Goal: Task Accomplishment & Management: Use online tool/utility

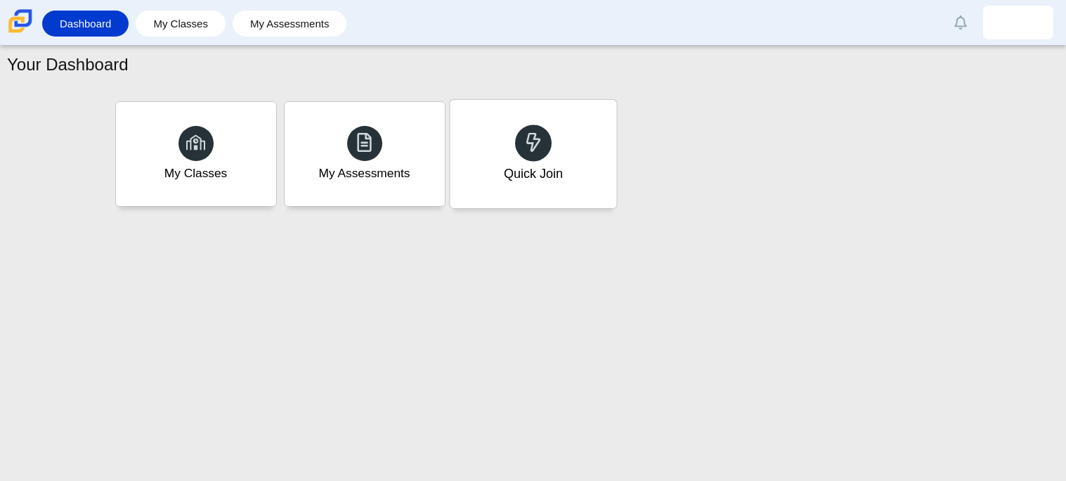
click at [491, 180] on div "Quick Join" at bounding box center [533, 154] width 167 height 108
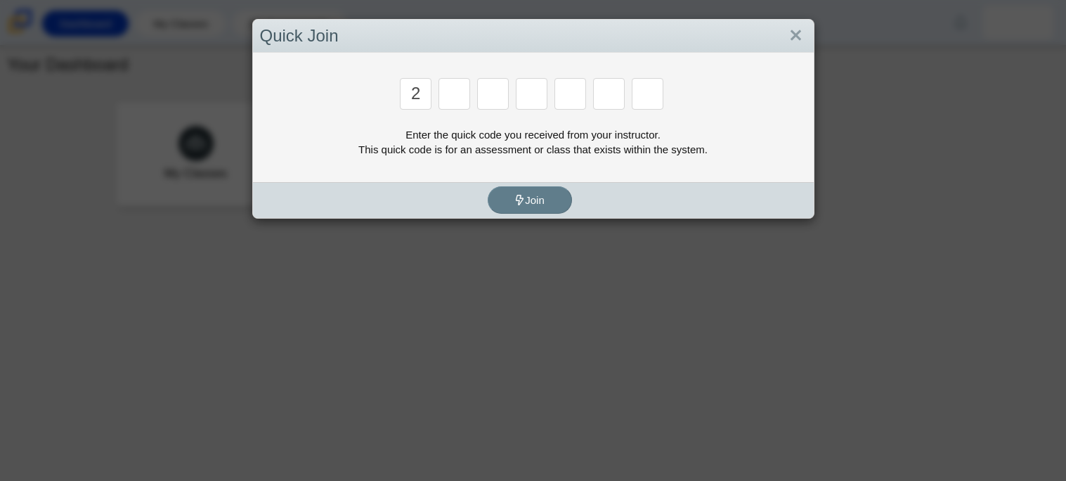
type input "2"
type input "c"
type input "u"
type input "p"
type input "s"
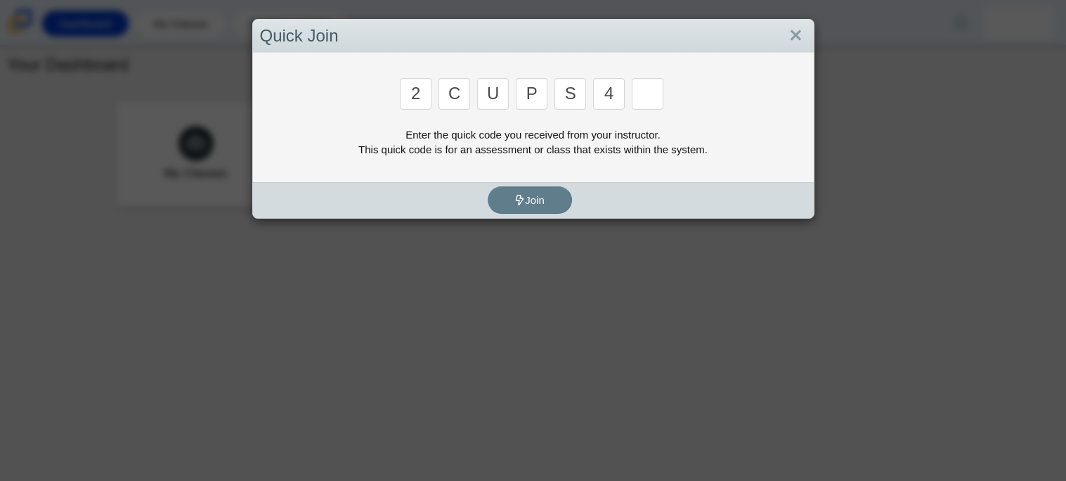
type input "4"
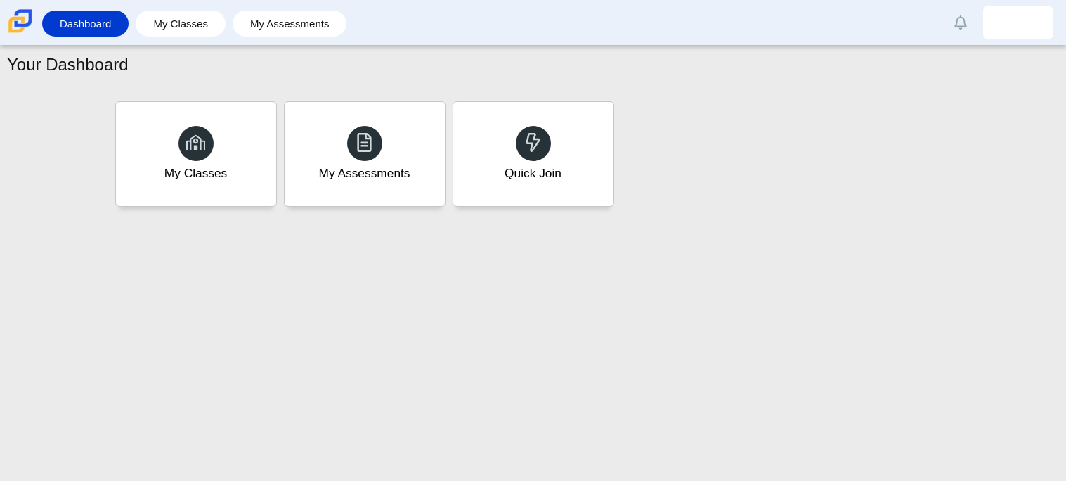
type input "a"
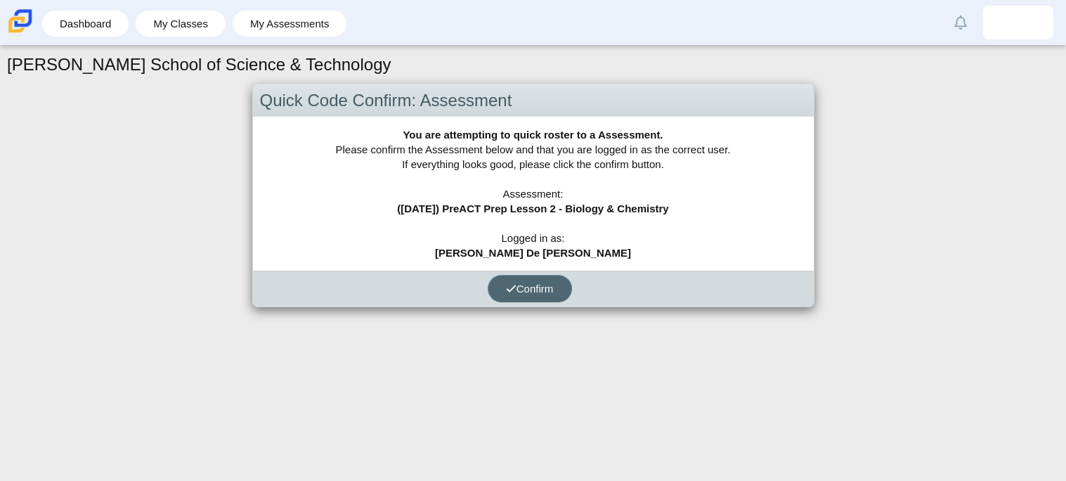
click at [526, 288] on span "Confirm" at bounding box center [530, 289] width 48 height 12
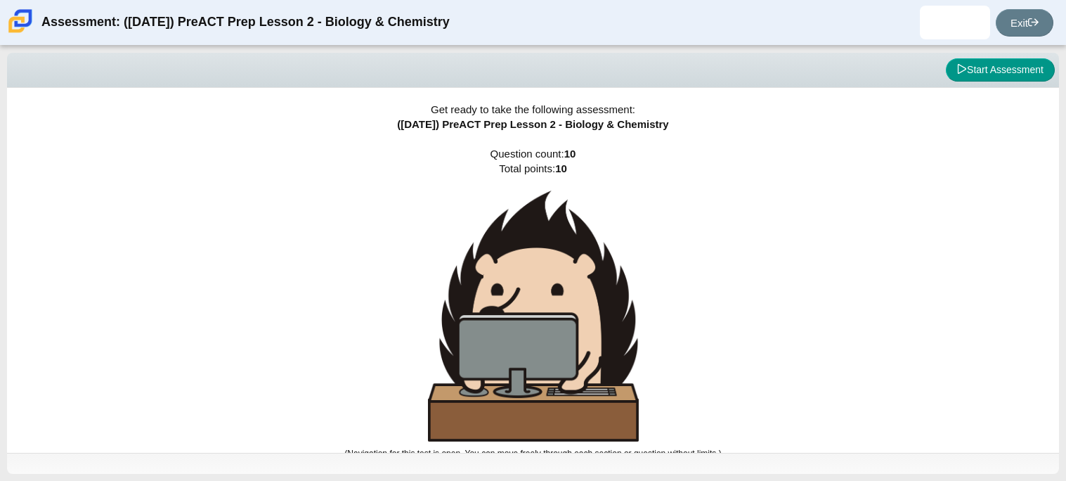
scroll to position [8, 0]
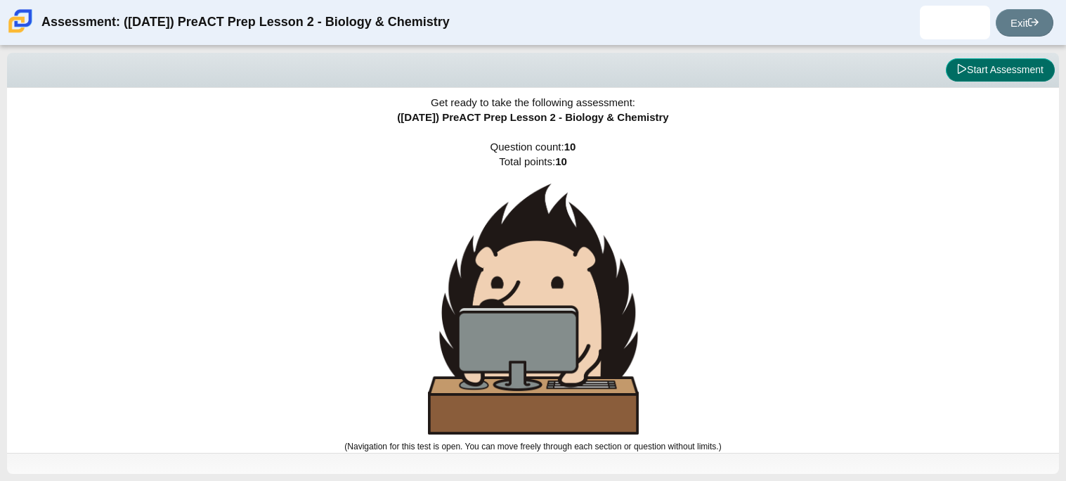
click at [990, 67] on button "Start Assessment" at bounding box center [1000, 70] width 109 height 24
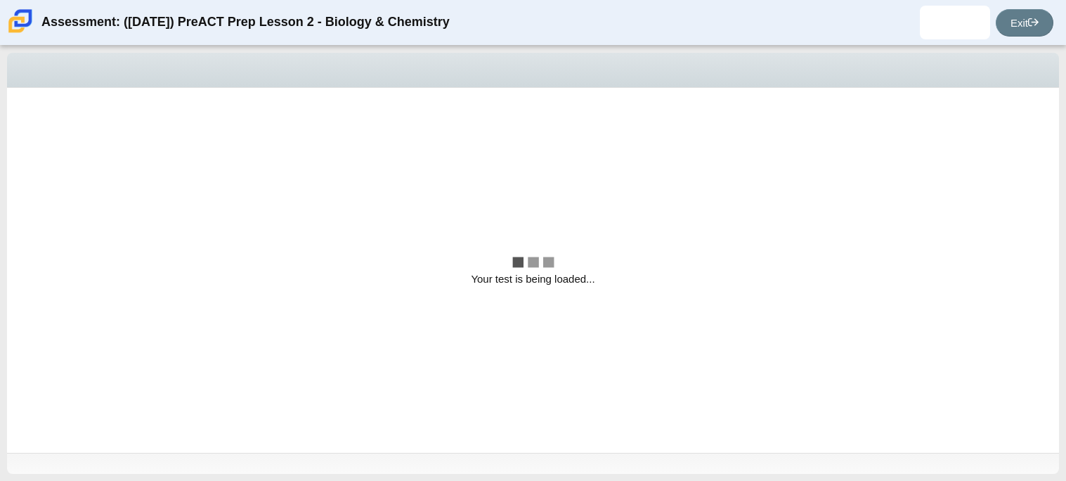
scroll to position [0, 0]
select select "88c27e0d-eae0-4ba9-ac20-9160ce6547ef"
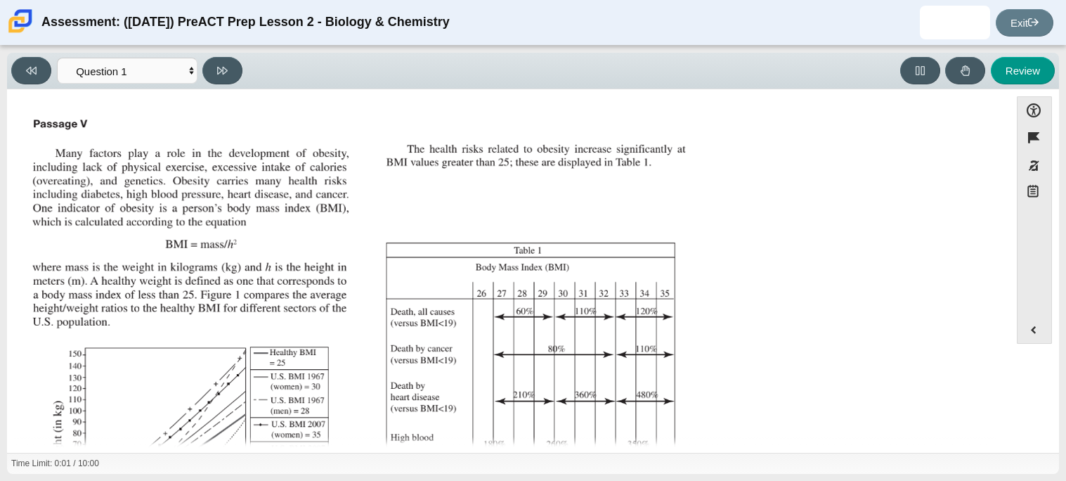
scroll to position [299, 0]
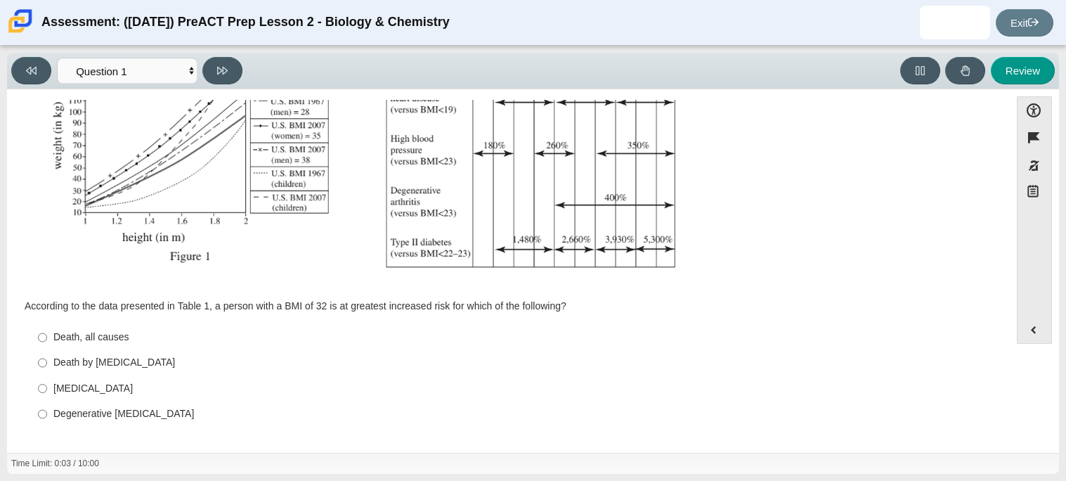
click at [126, 361] on div "Death by cancer" at bounding box center [519, 363] width 932 height 14
click at [47, 361] on input "Death by cancer Death by cancer" at bounding box center [42, 362] width 9 height 25
radio input "true"
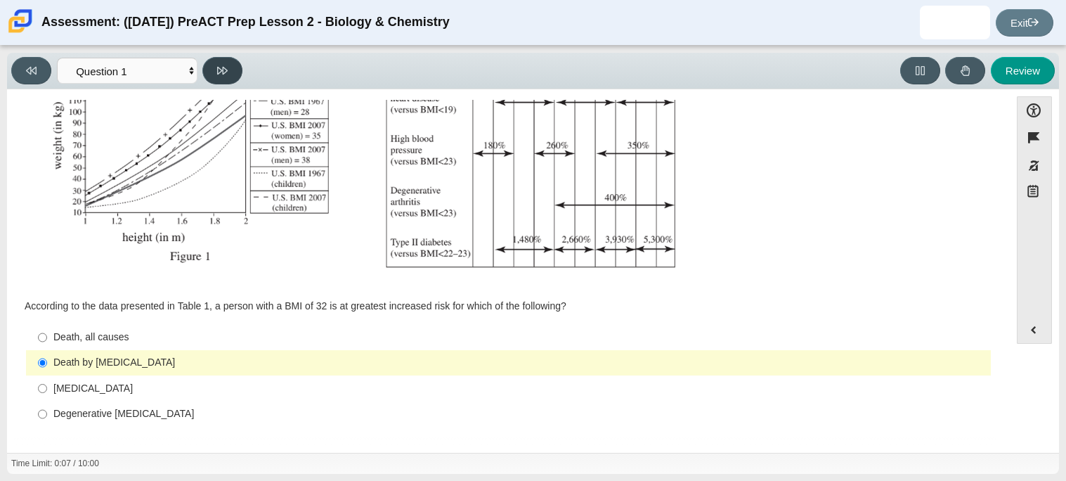
click at [226, 65] on icon at bounding box center [222, 70] width 11 height 11
select select "f31ee183-ab53-48c9-9374-3a18949ab500"
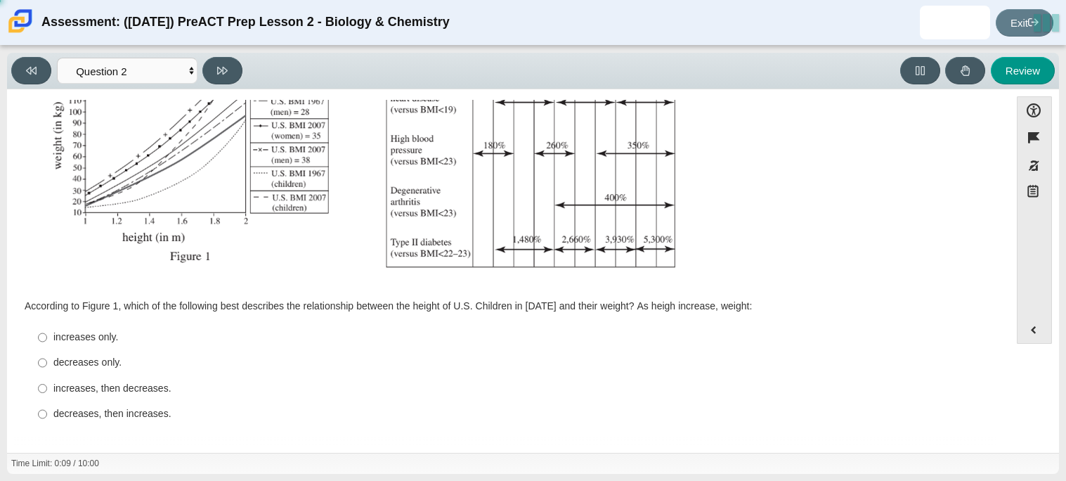
click at [70, 360] on div "decreases only." at bounding box center [519, 363] width 932 height 14
click at [47, 360] on input "decreases only. decreases only." at bounding box center [42, 362] width 9 height 25
radio input "true"
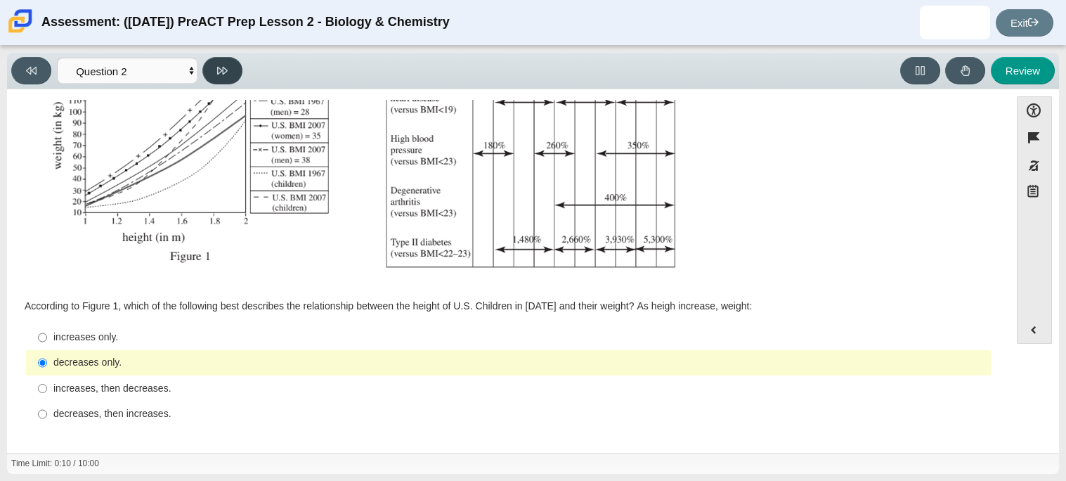
click at [224, 81] on button at bounding box center [222, 70] width 40 height 27
select select "45e82964-709e-4180-9336-970e18221224"
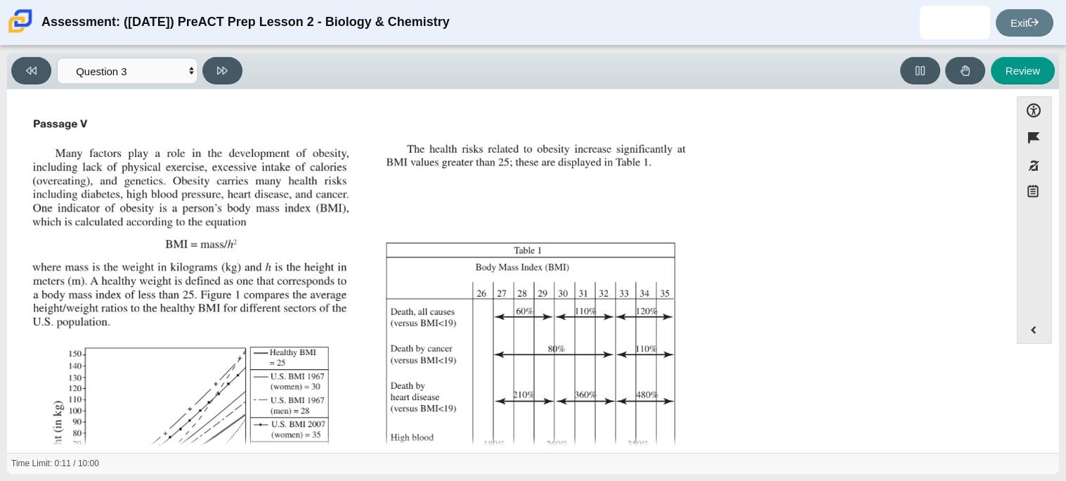
scroll to position [313, 0]
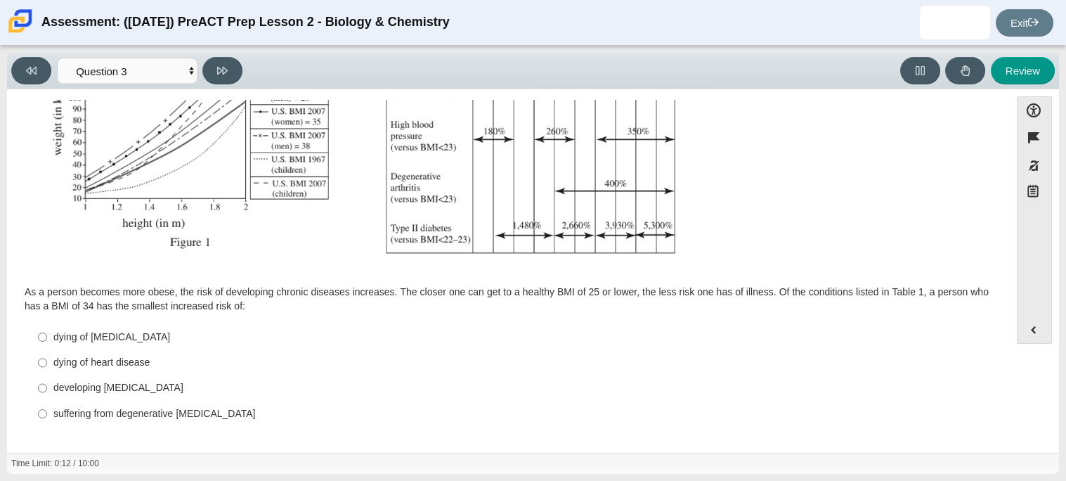
click at [60, 403] on label "suffering from degenerative arthritis suffering from degenerative arthritis" at bounding box center [509, 413] width 963 height 25
click at [47, 403] on input "suffering from degenerative arthritis suffering from degenerative arthritis" at bounding box center [42, 413] width 9 height 25
radio input "true"
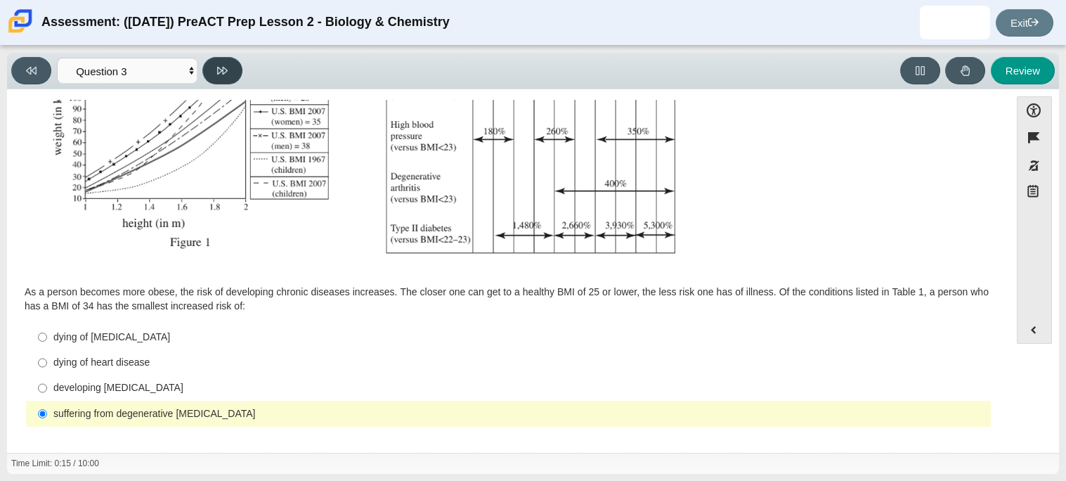
click at [231, 61] on button at bounding box center [222, 70] width 40 height 27
select select "71dcacfe-cf8b-4cdc-be22-b82c8aec5da2"
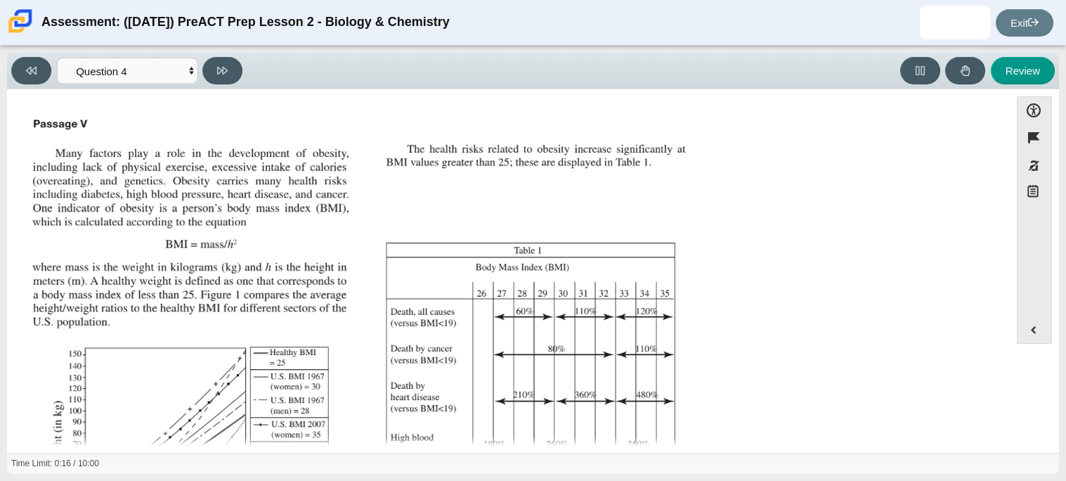
scroll to position [300, 0]
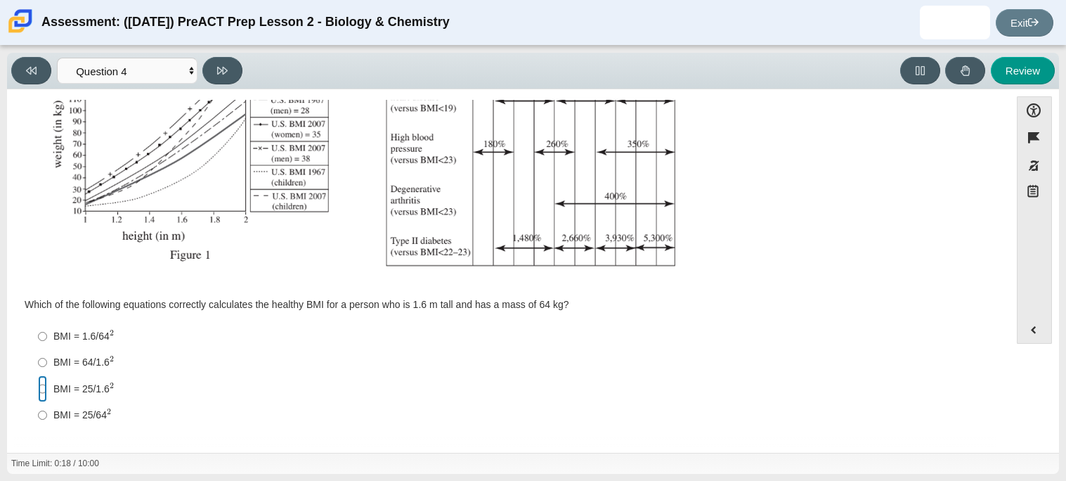
click at [44, 389] on input "BMI = 25/1.6 2 BMI = 25/1.62" at bounding box center [42, 388] width 9 height 26
radio input "true"
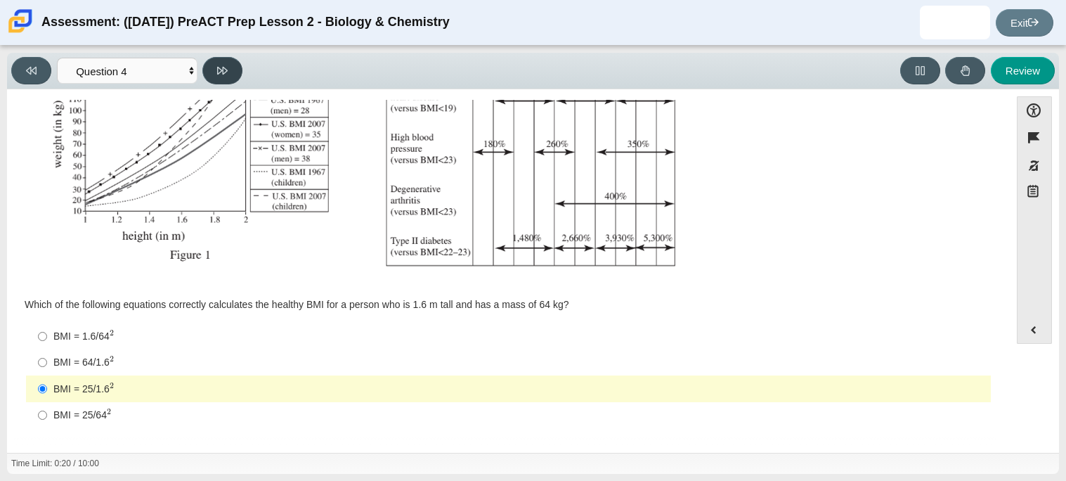
click at [227, 70] on icon at bounding box center [222, 70] width 11 height 11
select select "c6558c8b-086a-4b4c-b582-9428309971ba"
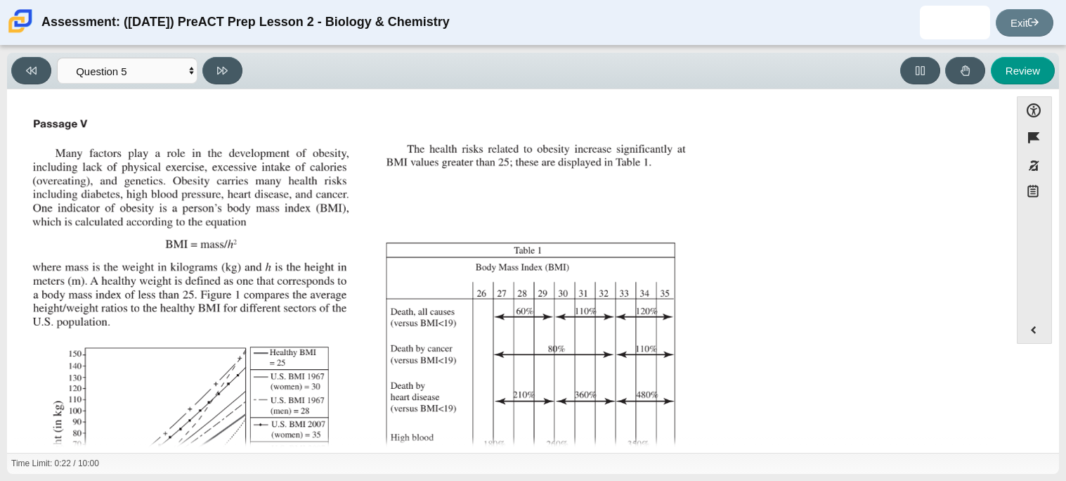
scroll to position [299, 0]
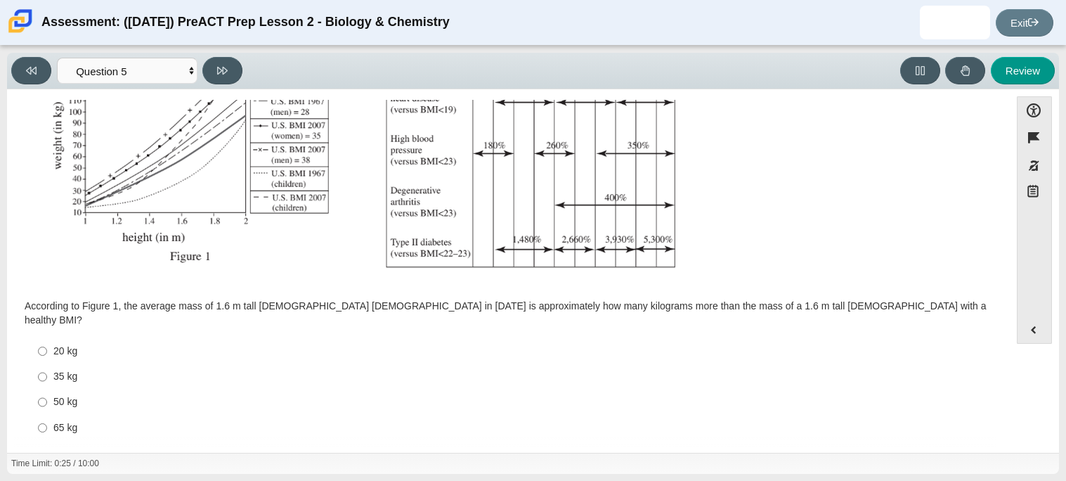
click at [70, 395] on div "50 kg" at bounding box center [519, 402] width 932 height 14
click at [47, 389] on input "50 kg 50 kg" at bounding box center [42, 401] width 9 height 25
radio input "true"
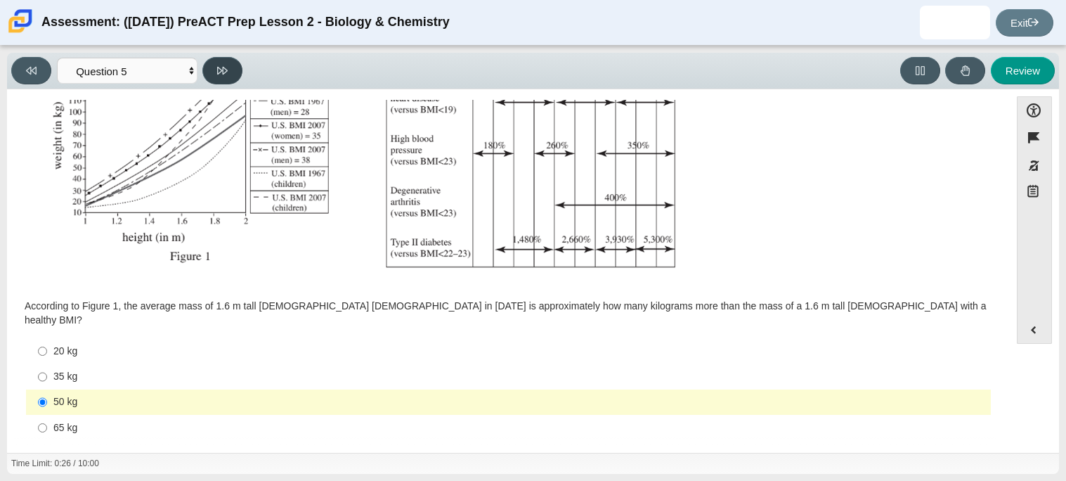
click at [241, 68] on button at bounding box center [222, 70] width 40 height 27
select select "74d98ab6-2529-481e-9250-4e9263ec31cd"
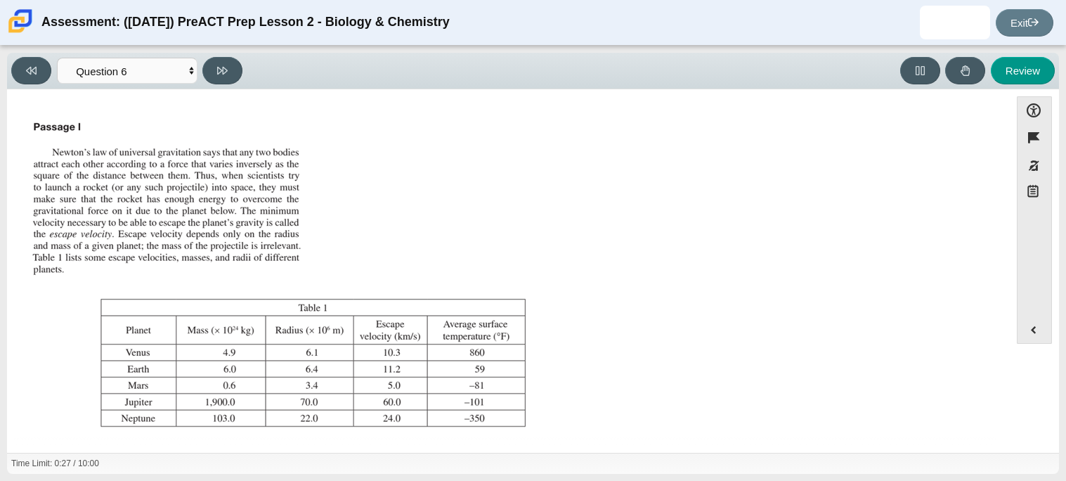
scroll to position [161, 0]
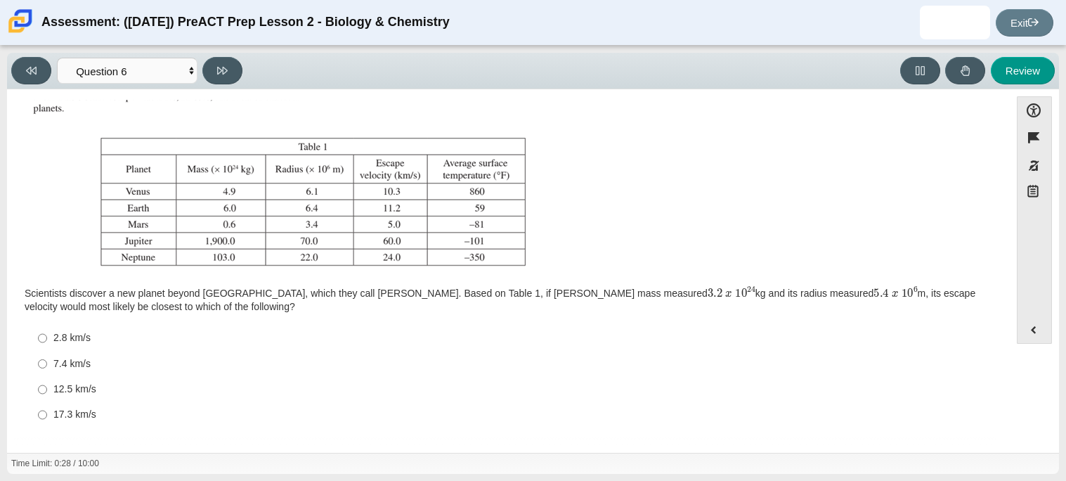
click at [84, 339] on div "2.8 km/s" at bounding box center [519, 338] width 932 height 14
click at [47, 339] on input "2.8 km/s 2.8 km/s" at bounding box center [42, 337] width 9 height 25
radio input "true"
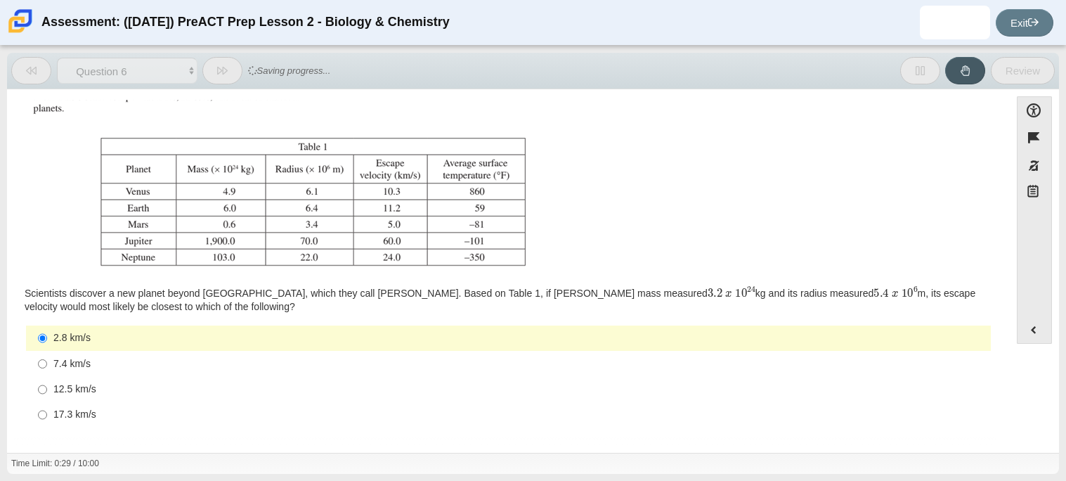
click at [69, 384] on div "12.5 km/s" at bounding box center [519, 389] width 932 height 14
click at [47, 384] on input "12.5 km/s 12.5 km/s" at bounding box center [42, 389] width 9 height 25
radio input "true"
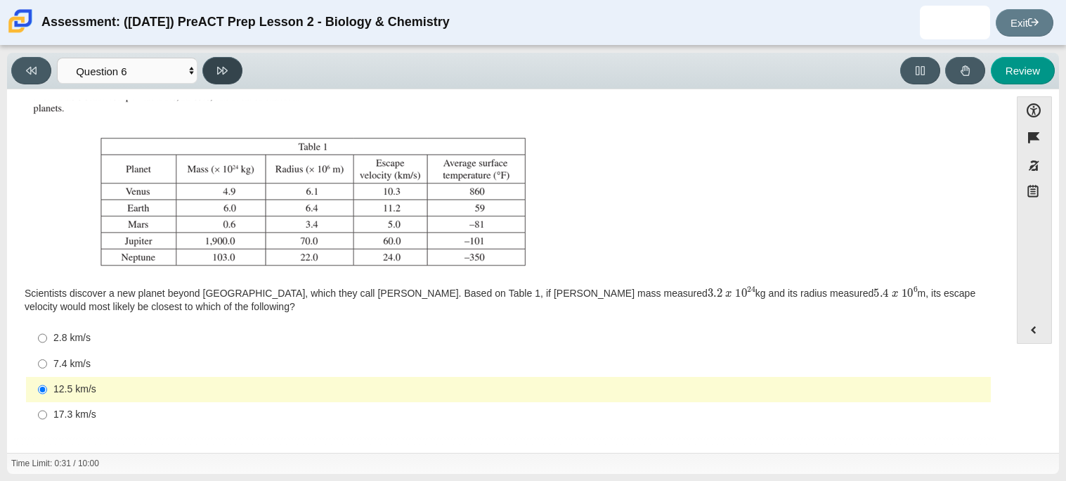
click at [233, 60] on button at bounding box center [222, 70] width 40 height 27
select select "31694628-7769-4744-9964-d3ed6115c03c"
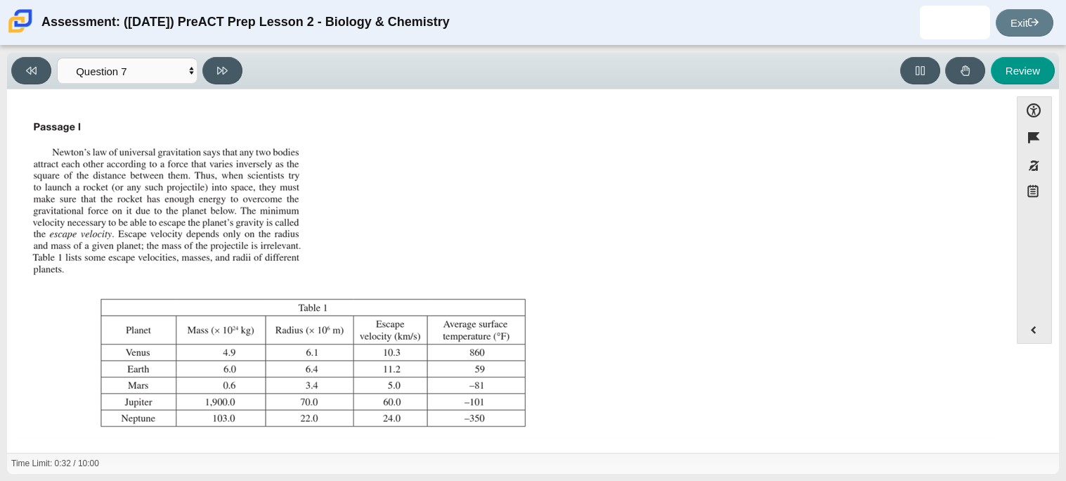
scroll to position [147, 0]
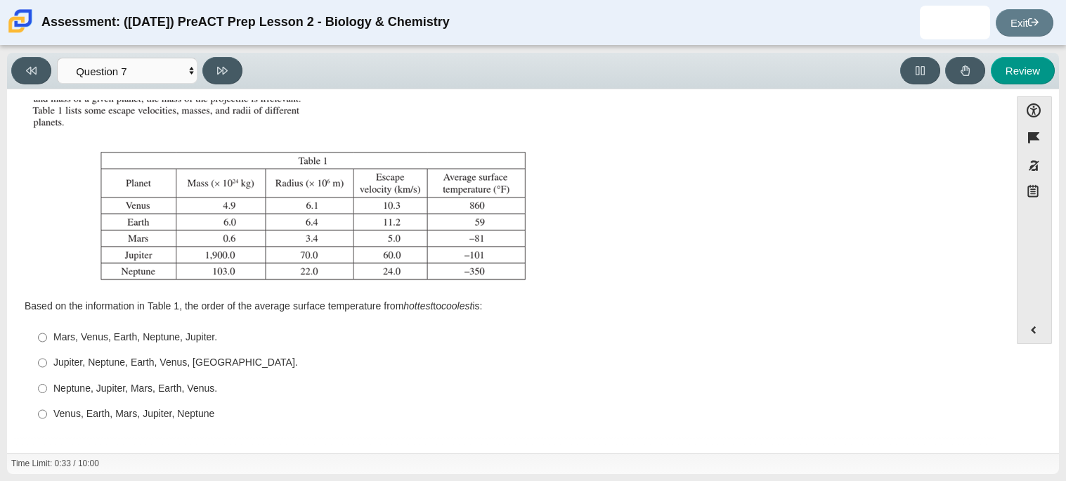
click at [102, 402] on label "Venus, Earth, Mars, Jupiter, Neptune Venus, Earth, Mars, Jupiter, Neptune" at bounding box center [509, 413] width 963 height 25
click at [47, 402] on input "Venus, Earth, Mars, Jupiter, Neptune Venus, Earth, Mars, Jupiter, Neptune" at bounding box center [42, 413] width 9 height 25
radio input "true"
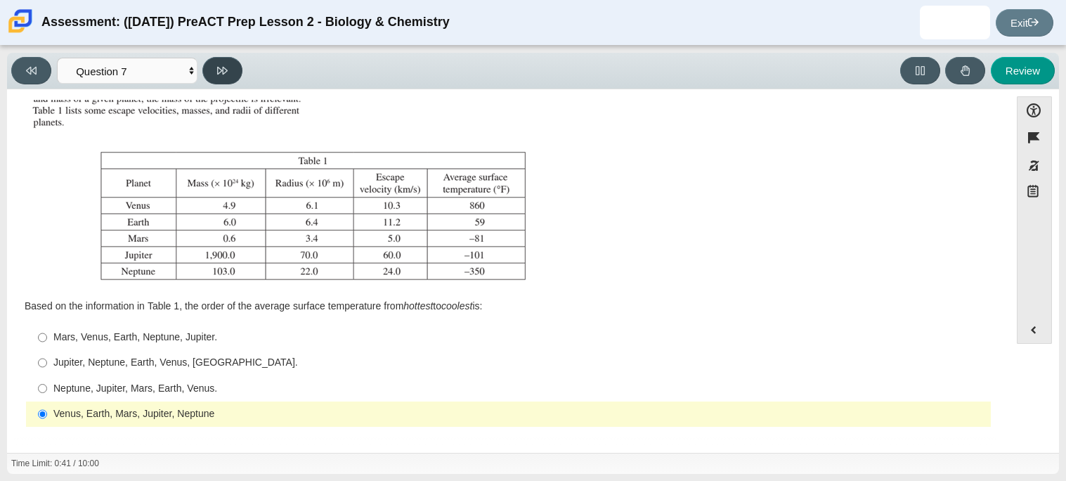
click at [219, 58] on button at bounding box center [222, 70] width 40 height 27
select select "02960795-9514-4c41-985f-77b6951c8514"
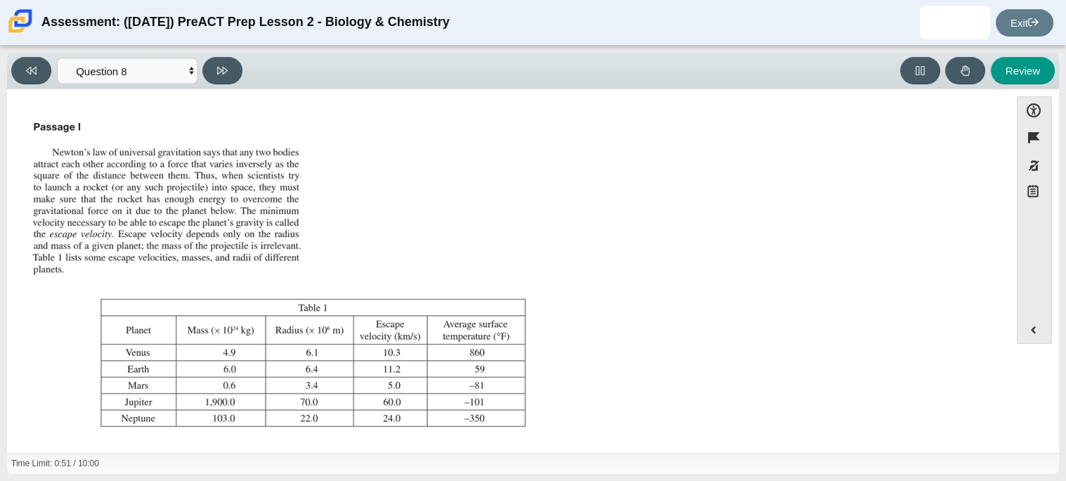
scroll to position [160, 0]
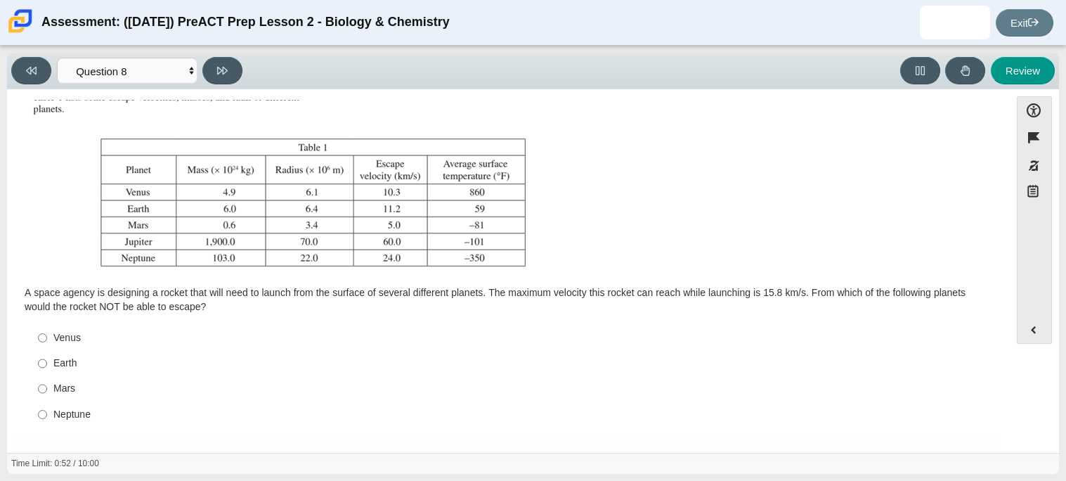
click at [80, 384] on div "Mars" at bounding box center [519, 389] width 932 height 14
click at [47, 384] on input "Mars Mars" at bounding box center [42, 388] width 9 height 25
radio input "true"
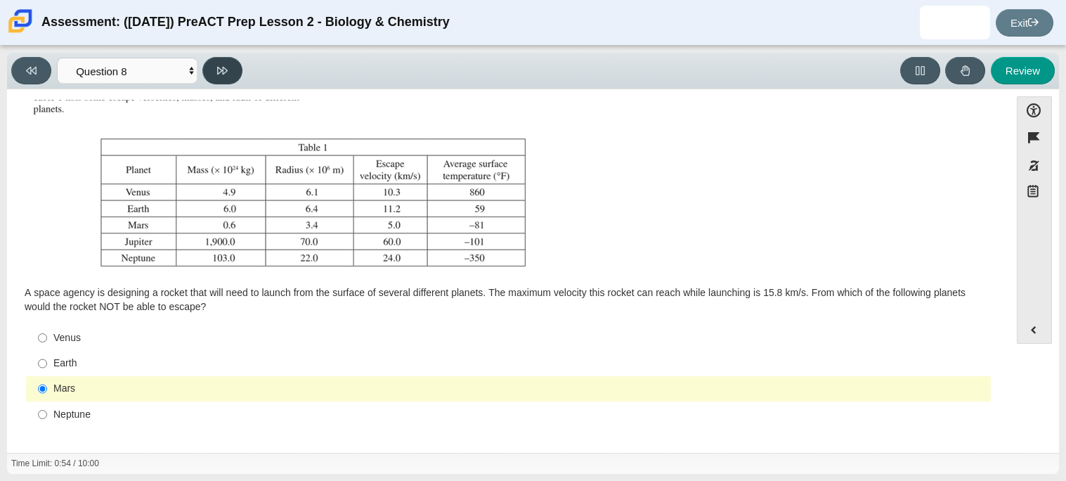
click at [231, 71] on button at bounding box center [222, 70] width 40 height 27
select select "ef19177f-9eb9-441f-a0b9-65cd4e602bb5"
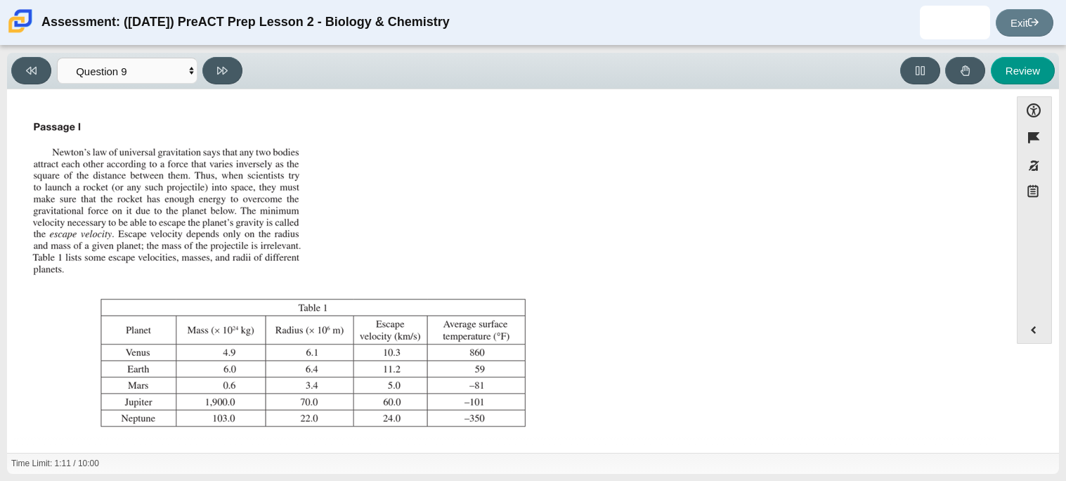
scroll to position [147, 0]
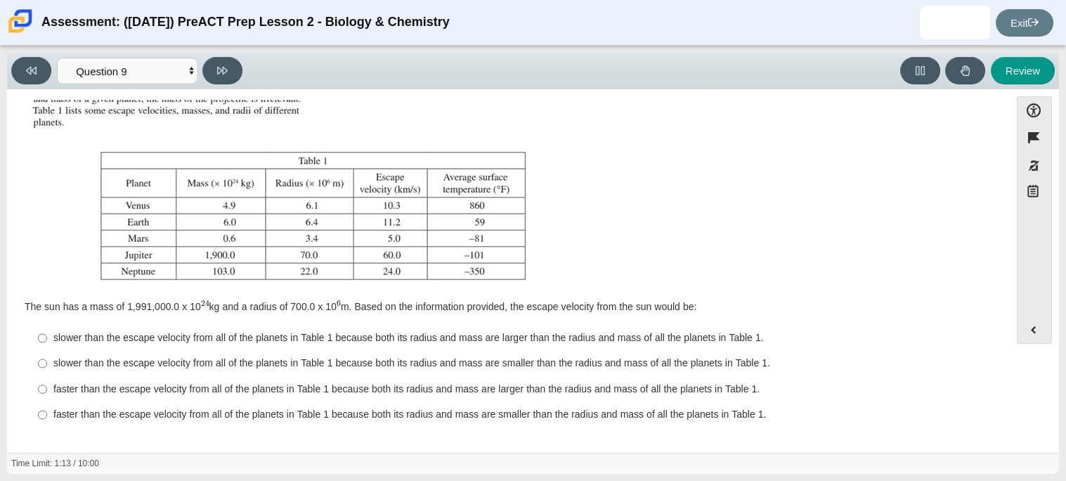
click at [122, 390] on div "faster than the escape velocity from all of the planets in Table 1 because both…" at bounding box center [519, 389] width 932 height 14
click at [47, 390] on input "faster than the escape velocity from all of the planets in Table 1 because both…" at bounding box center [42, 388] width 9 height 25
radio input "true"
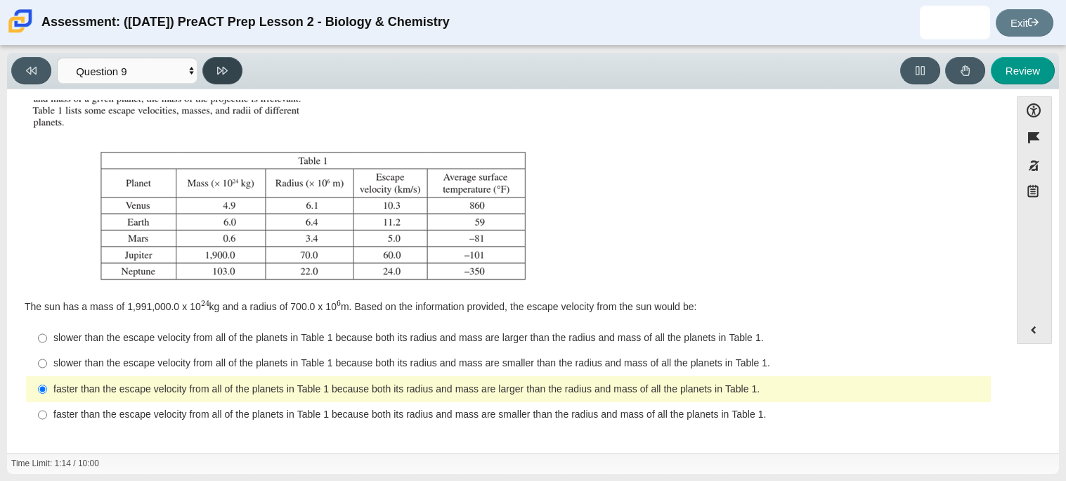
click at [213, 82] on button at bounding box center [222, 70] width 40 height 27
select select "b9bf8baa-c570-4e7d-b5c0-da6c71b27e9c"
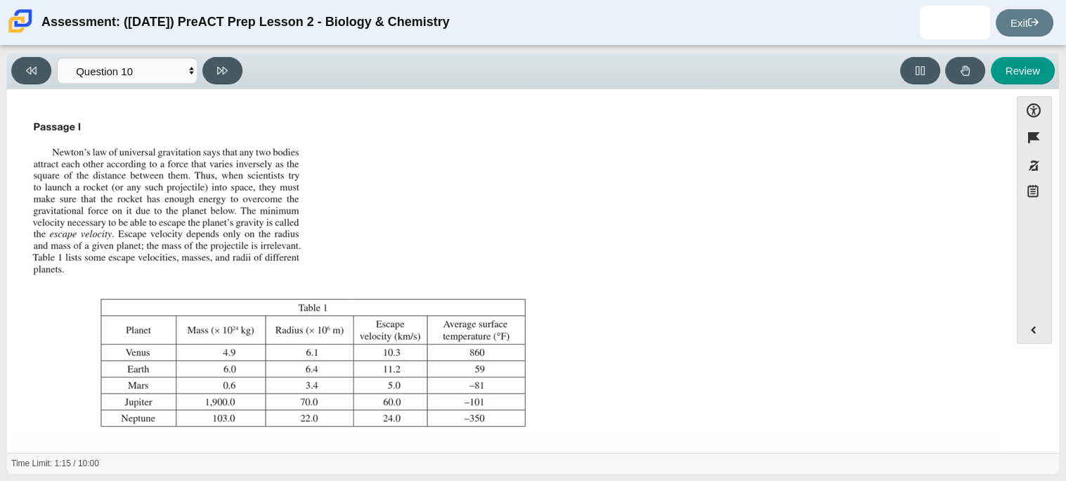
scroll to position [160, 0]
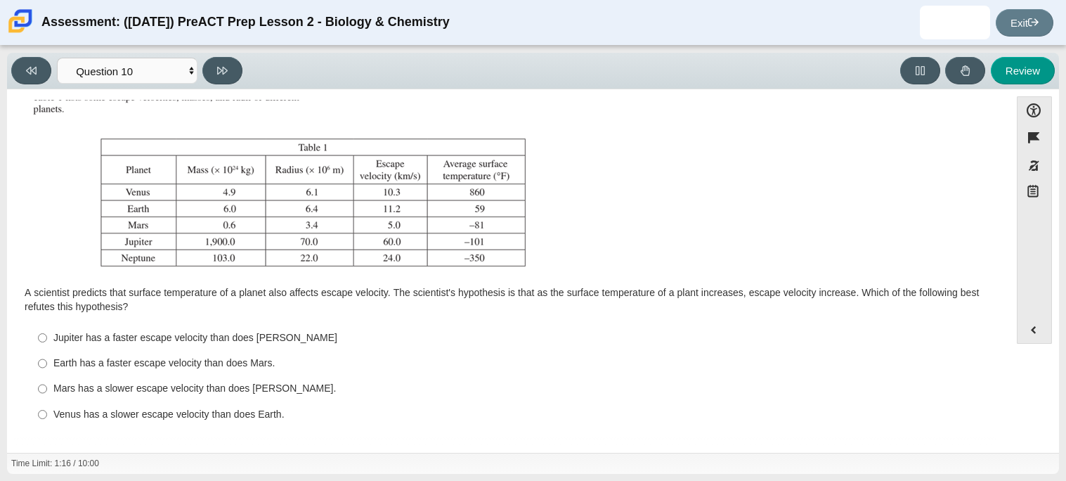
click at [176, 331] on div "Jupiter has a faster escape velocity than does Neptune" at bounding box center [519, 338] width 932 height 14
click at [47, 330] on input "Jupiter has a faster escape velocity than does Neptune Jupiter has a faster esc…" at bounding box center [42, 337] width 9 height 25
radio input "true"
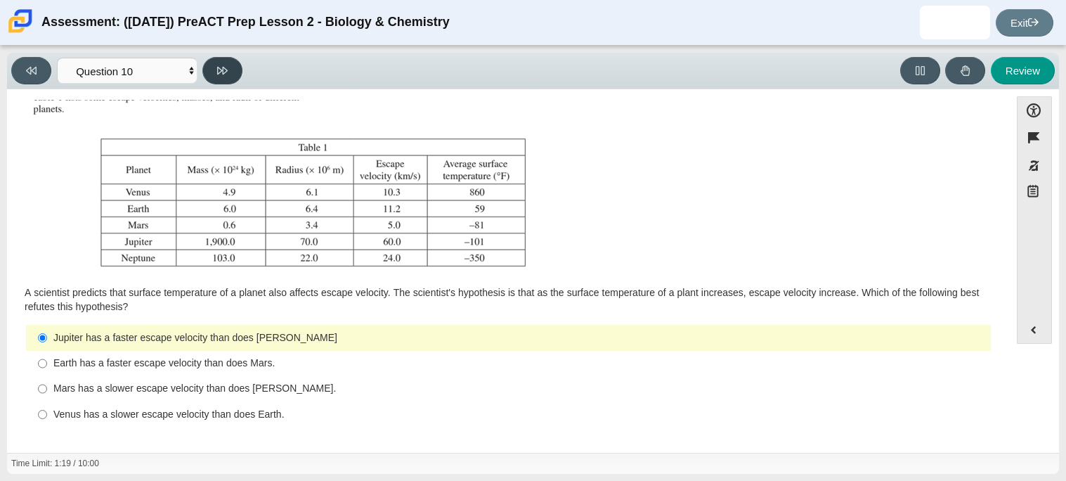
click at [224, 69] on icon at bounding box center [222, 71] width 11 height 8
select select "review"
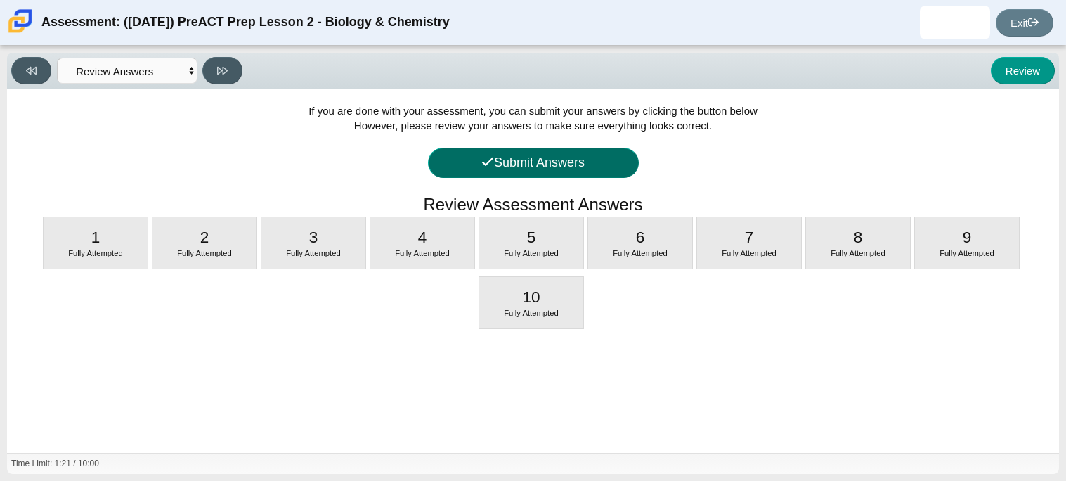
click at [539, 160] on button "Submit Answers" at bounding box center [533, 163] width 211 height 30
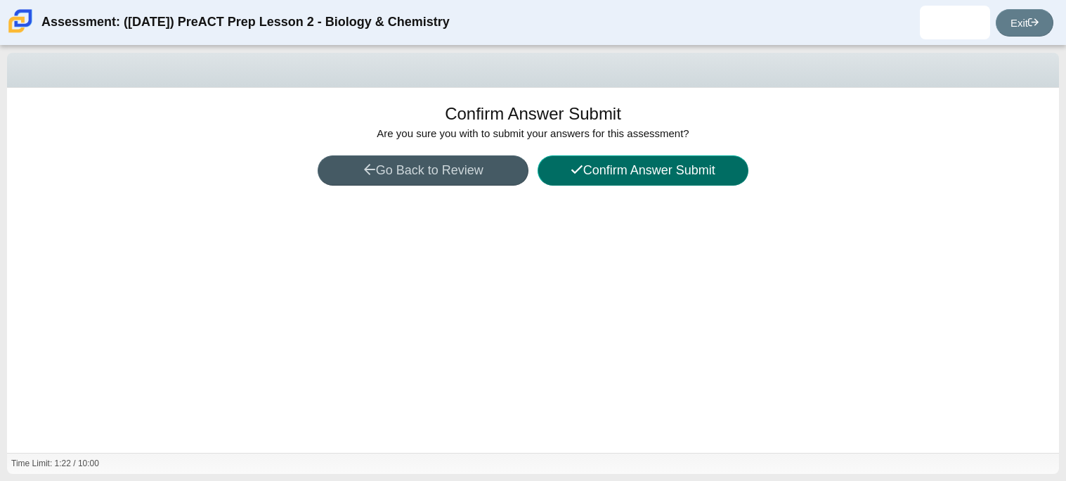
click at [596, 172] on button "Confirm Answer Submit" at bounding box center [643, 170] width 211 height 30
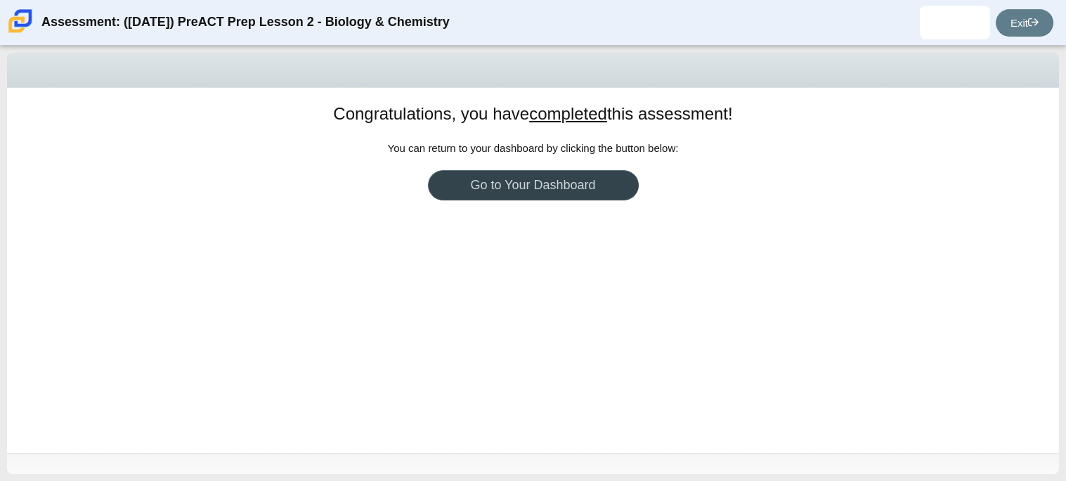
click at [578, 171] on link "Go to Your Dashboard" at bounding box center [533, 185] width 211 height 30
